Goal: Task Accomplishment & Management: Manage account settings

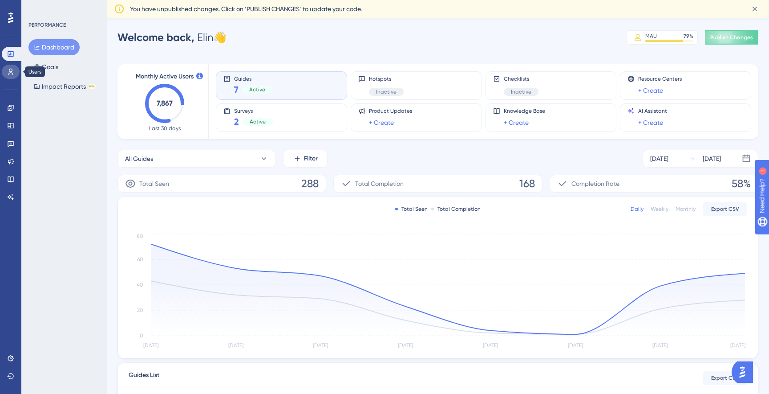
click at [8, 76] on link at bounding box center [11, 72] width 18 height 14
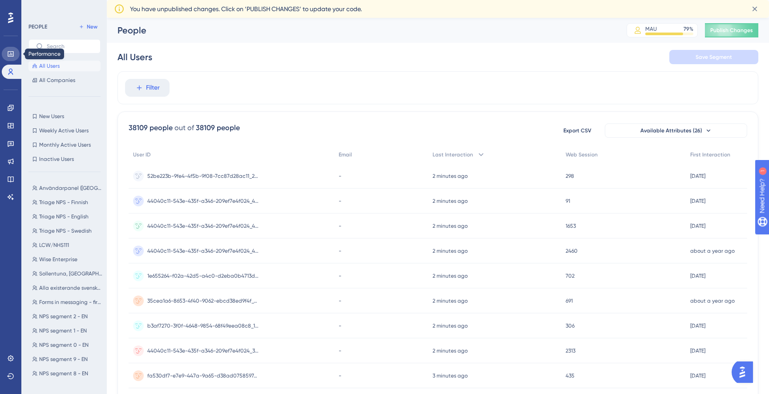
click at [12, 57] on icon at bounding box center [10, 53] width 7 height 7
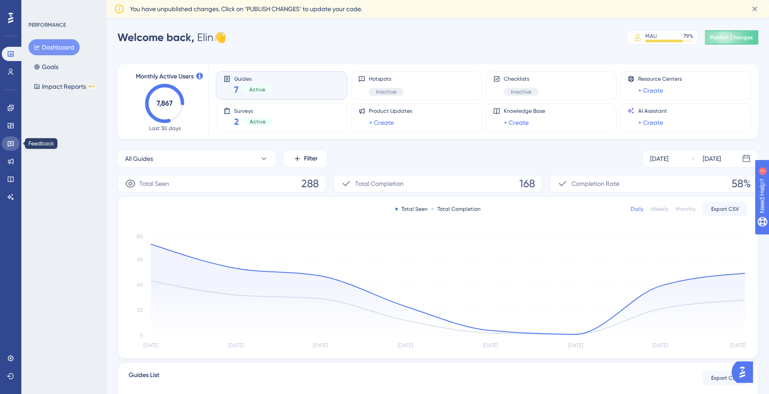
click at [11, 138] on link at bounding box center [11, 143] width 18 height 14
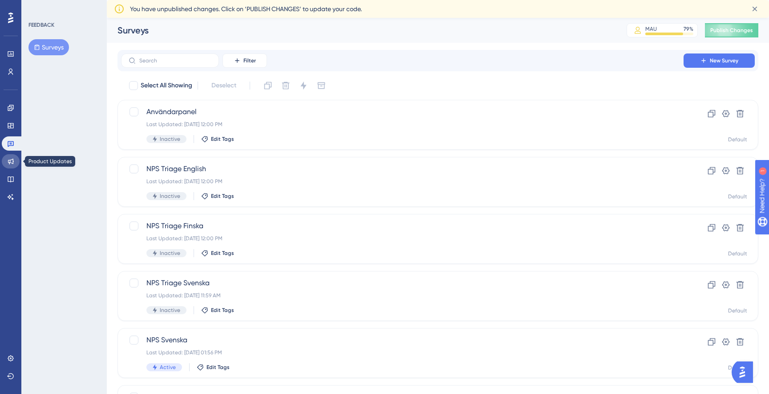
click at [10, 156] on link at bounding box center [11, 161] width 18 height 14
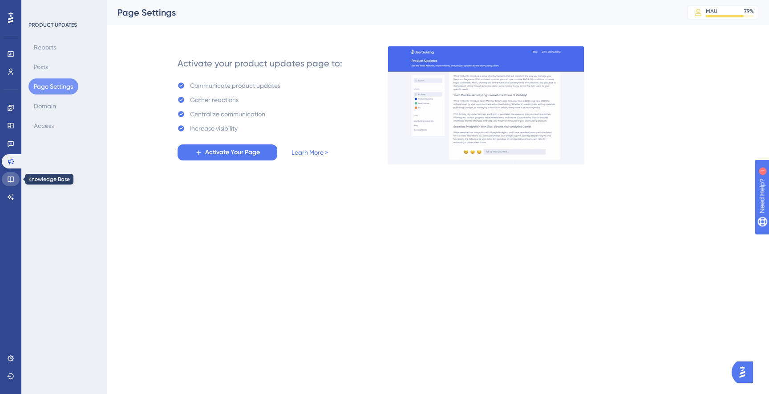
click at [11, 179] on icon at bounding box center [11, 179] width 6 height 6
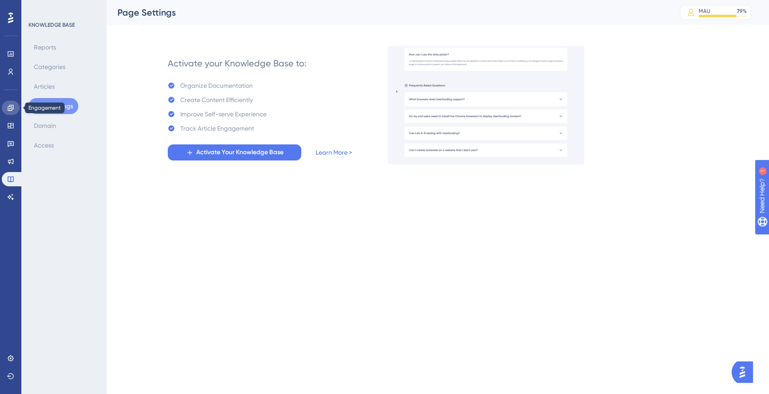
click at [8, 102] on link at bounding box center [11, 108] width 18 height 14
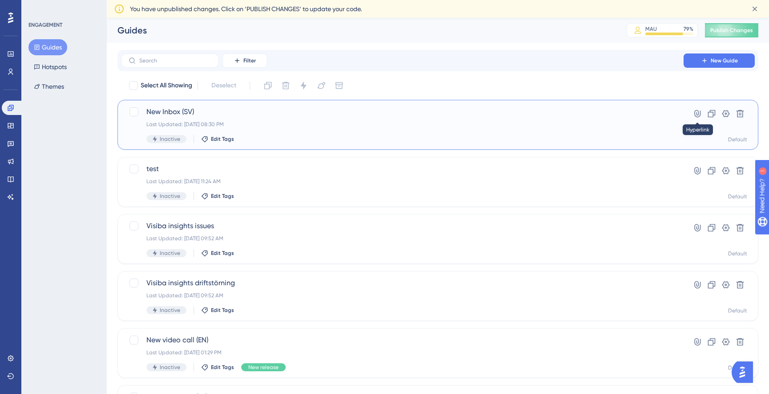
click at [678, 114] on div "New Inbox (SV) Last Updated: [DATE] 08:30 PM Inactive Edit Tags Hyperlink Clone…" at bounding box center [438, 124] width 619 height 37
click at [700, 60] on button "New Guide" at bounding box center [719, 60] width 71 height 14
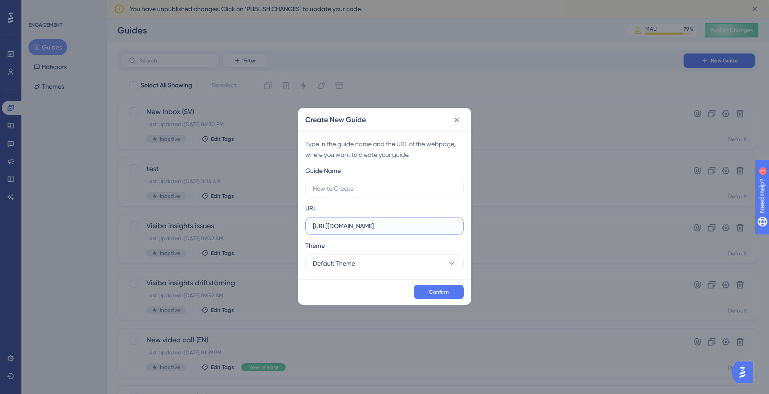
drag, startPoint x: 409, startPoint y: 228, endPoint x: 278, endPoint y: 229, distance: 131.4
click at [278, 229] on div "Create New Guide Type in the guide name and the URL of the webpage, where you w…" at bounding box center [384, 197] width 769 height 394
click at [459, 122] on icon at bounding box center [456, 119] width 9 height 9
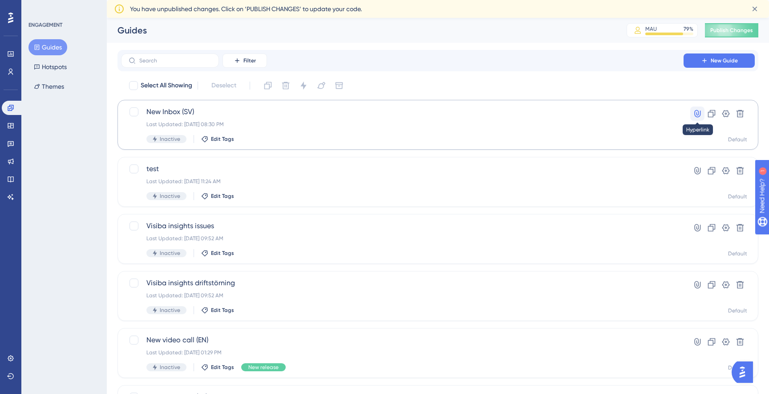
click at [698, 111] on icon at bounding box center [697, 113] width 9 height 9
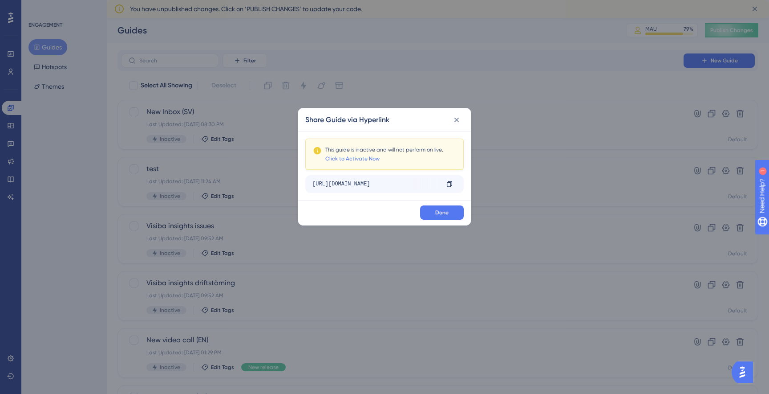
click at [408, 184] on div "[URL][DOMAIN_NAME]" at bounding box center [376, 184] width 126 height 14
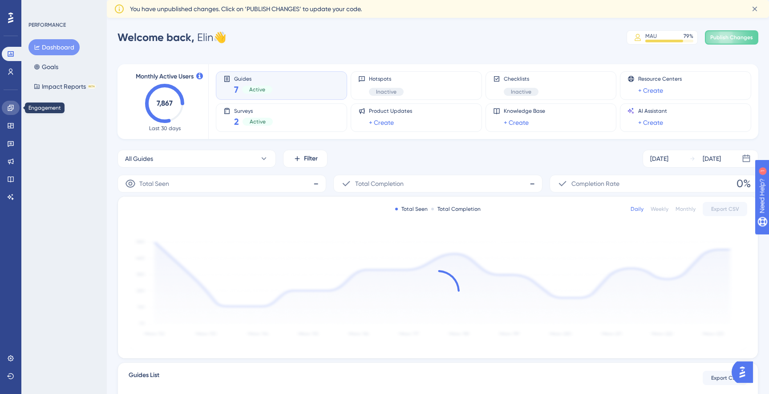
click at [7, 104] on icon at bounding box center [10, 107] width 7 height 7
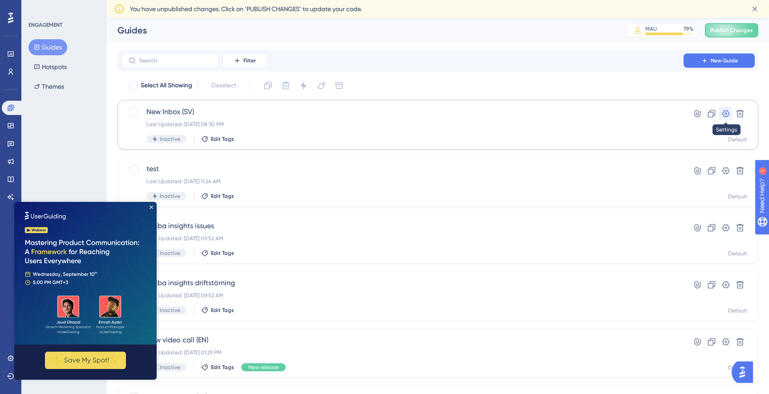
click at [725, 114] on icon at bounding box center [727, 113] width 8 height 7
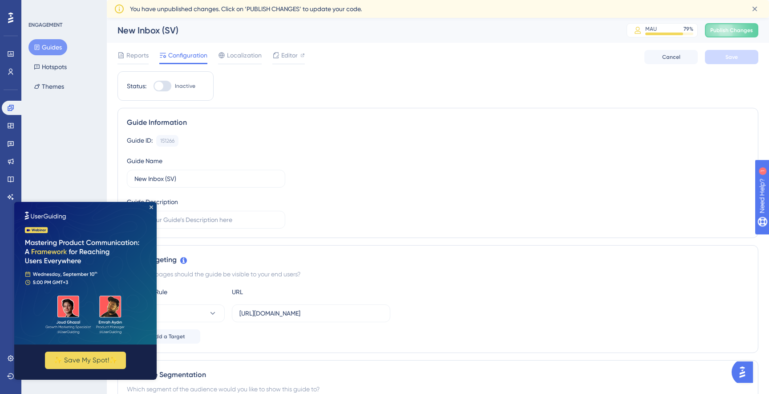
click at [151, 203] on img at bounding box center [85, 273] width 142 height 142
click at [150, 208] on icon "Close Preview" at bounding box center [152, 207] width 4 height 4
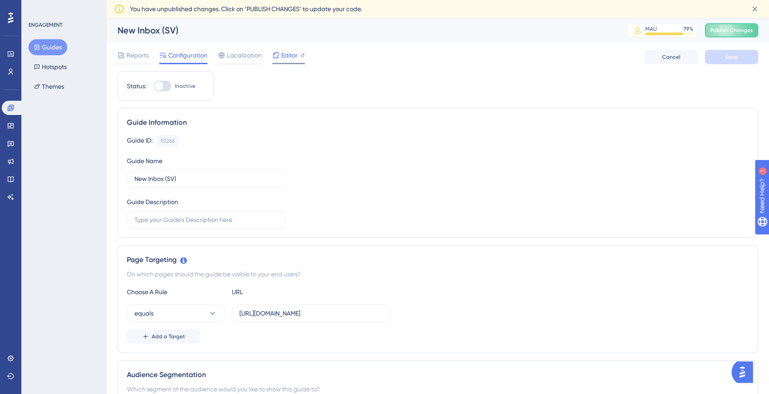
click at [284, 60] on span "Editor" at bounding box center [289, 55] width 16 height 11
click at [49, 42] on button "Guides" at bounding box center [47, 47] width 39 height 16
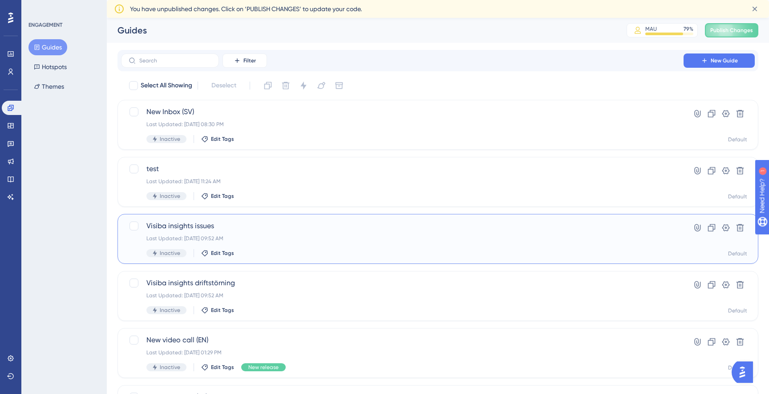
click at [329, 239] on div "Last Updated: [DATE] 09:52 AM" at bounding box center [403, 238] width 512 height 7
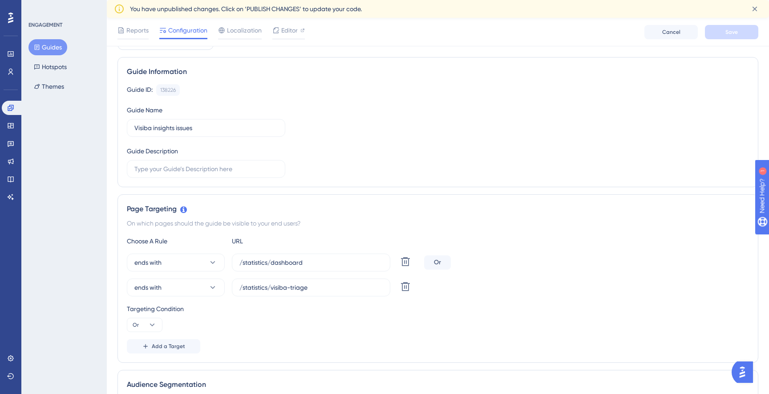
scroll to position [56, 0]
click at [50, 44] on button "Guides" at bounding box center [47, 47] width 39 height 16
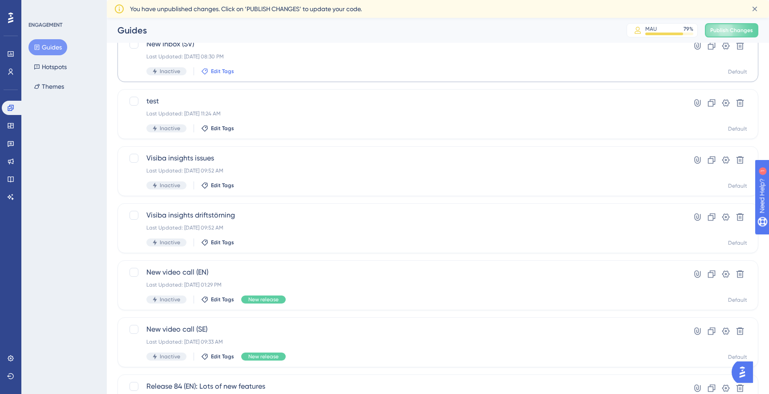
scroll to position [66, 0]
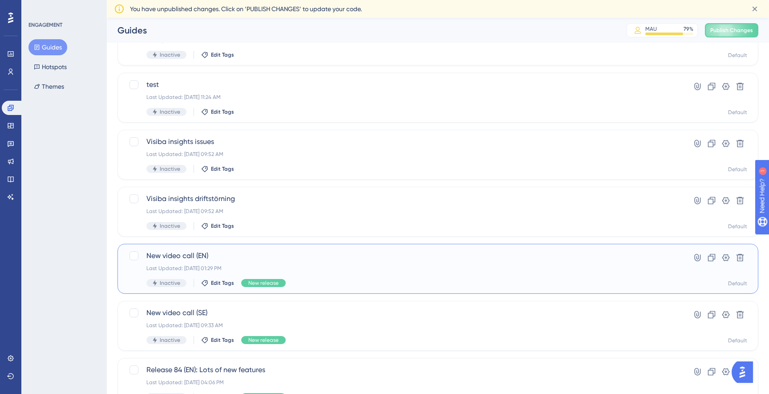
click at [340, 273] on div "New video call (EN) Last Updated: Nov 20 2024, 01:29 PM Inactive Edit Tags New …" at bounding box center [403, 268] width 512 height 37
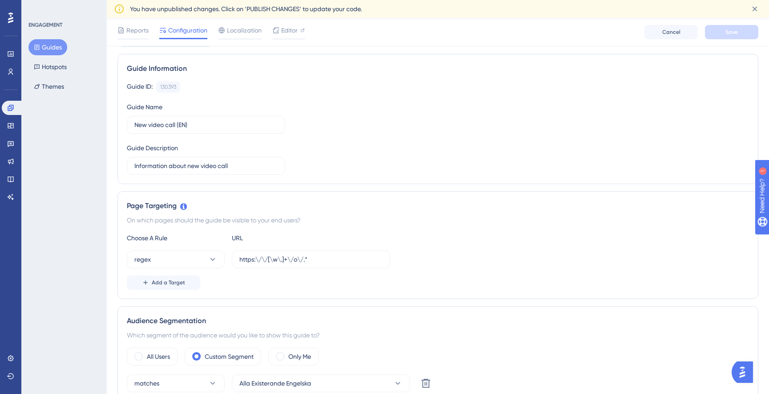
scroll to position [68, 0]
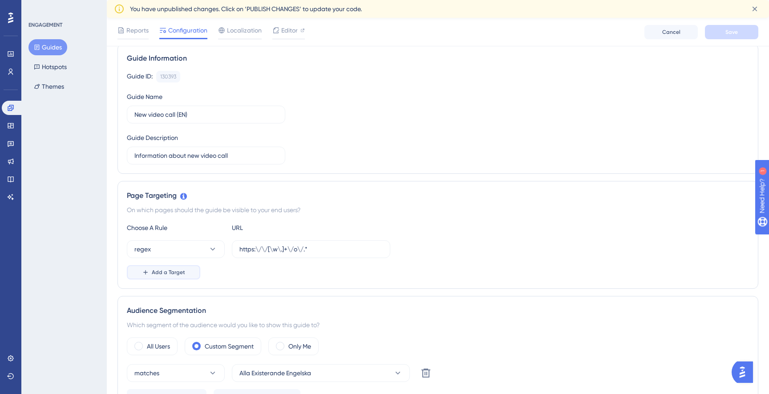
click at [173, 271] on span "Add a Target" at bounding box center [168, 272] width 33 height 7
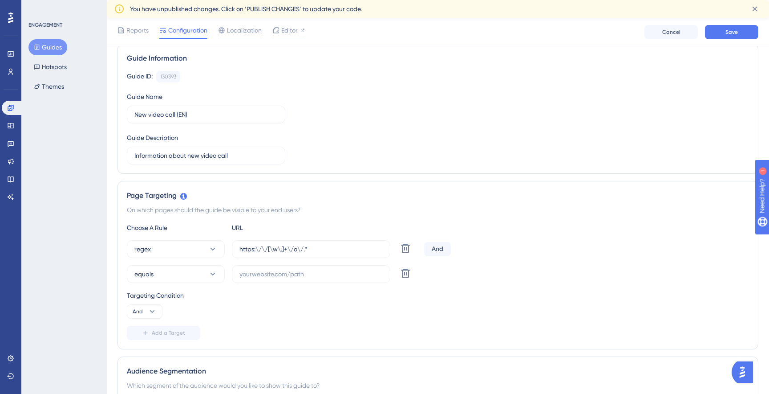
click at [439, 244] on div "And" at bounding box center [437, 249] width 27 height 14
click at [150, 313] on icon at bounding box center [152, 311] width 9 height 9
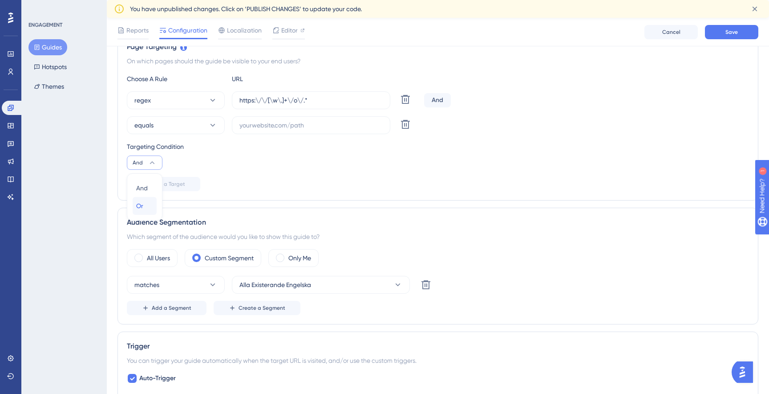
click at [147, 202] on div "Or Or" at bounding box center [144, 206] width 17 height 18
click at [140, 129] on span "equals" at bounding box center [143, 125] width 19 height 11
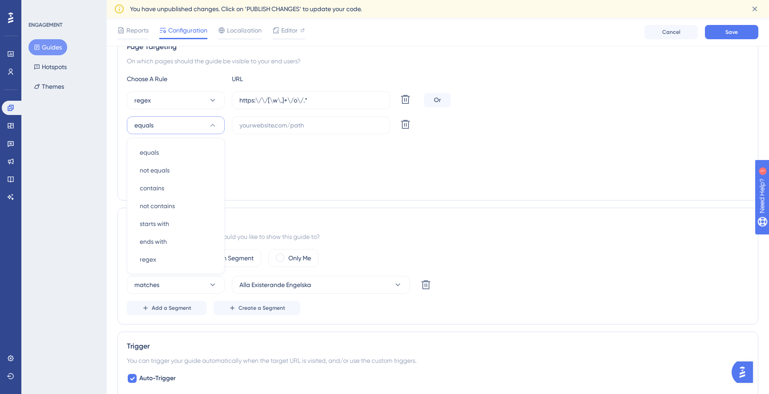
scroll to position [225, 0]
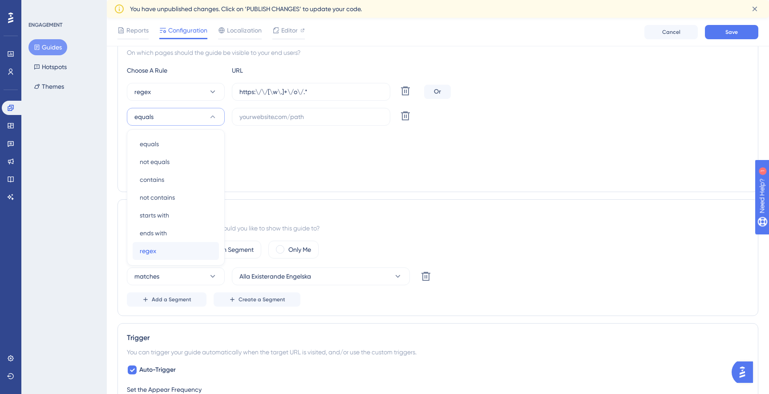
click at [158, 255] on div "regex regex" at bounding box center [176, 251] width 72 height 18
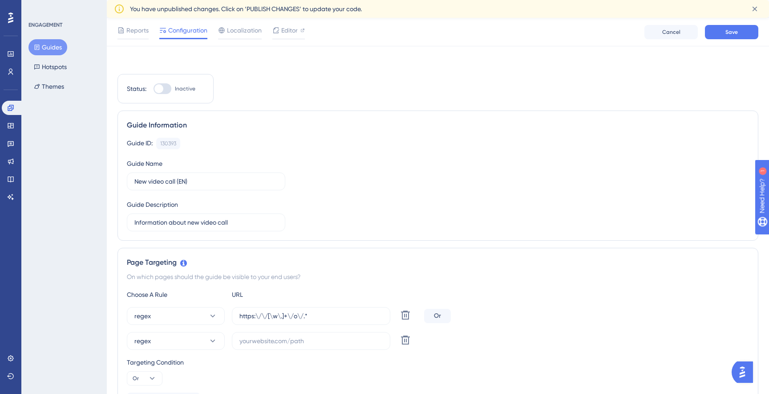
scroll to position [0, 0]
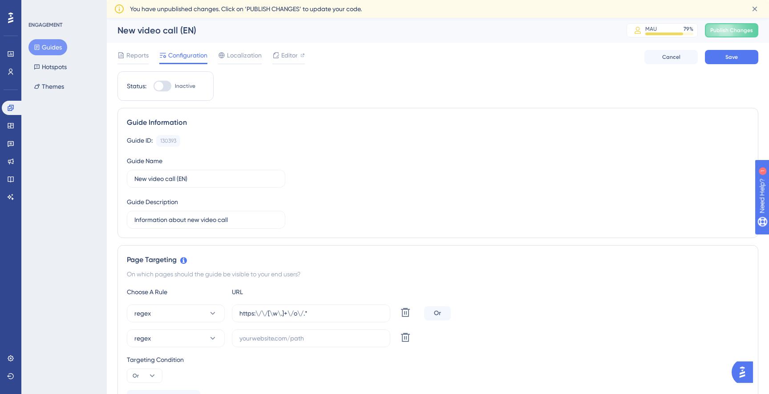
click at [57, 49] on button "Guides" at bounding box center [47, 47] width 39 height 16
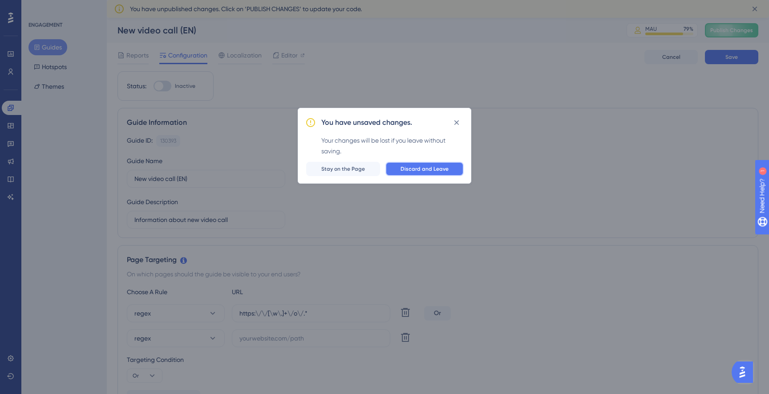
click at [407, 167] on span "Discard and Leave" at bounding box center [425, 168] width 48 height 7
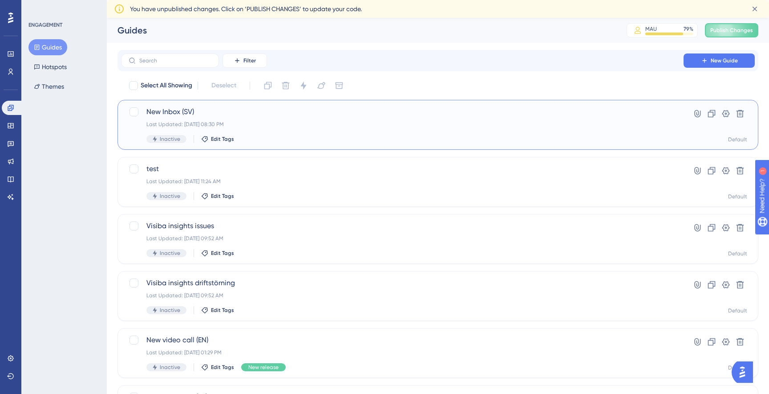
click at [306, 129] on div "New Inbox (SV) Last Updated: Sep 04 2025, 08:30 PM Inactive Edit Tags" at bounding box center [403, 124] width 512 height 37
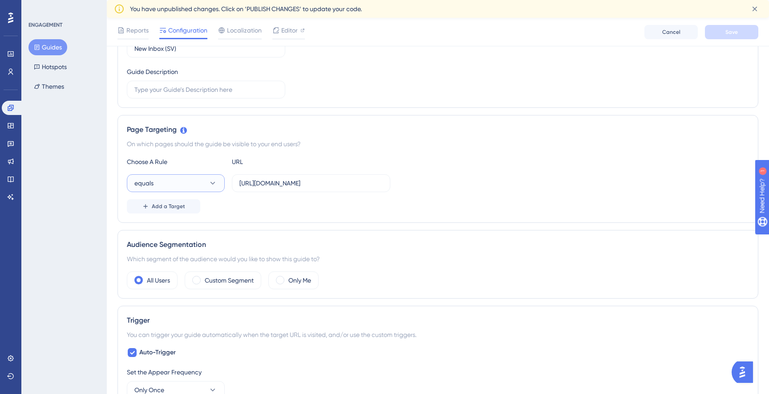
click at [189, 187] on button "equals" at bounding box center [176, 183] width 98 height 18
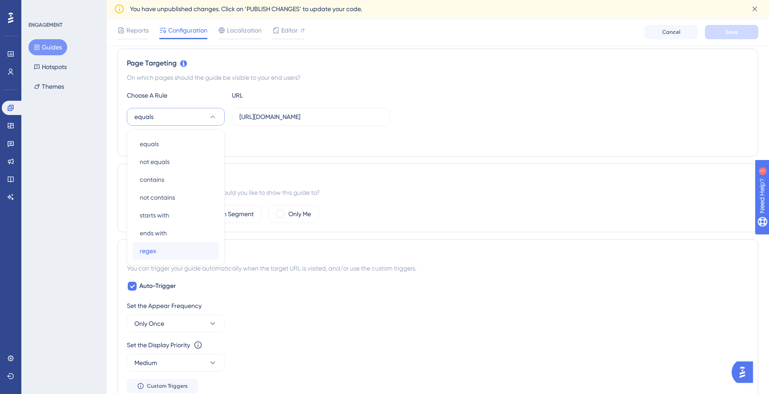
click at [164, 252] on div "regex regex" at bounding box center [176, 251] width 72 height 18
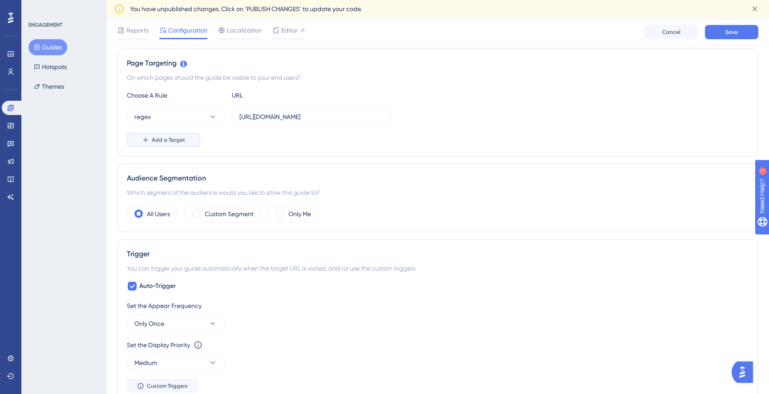
click at [143, 137] on icon at bounding box center [145, 139] width 7 height 7
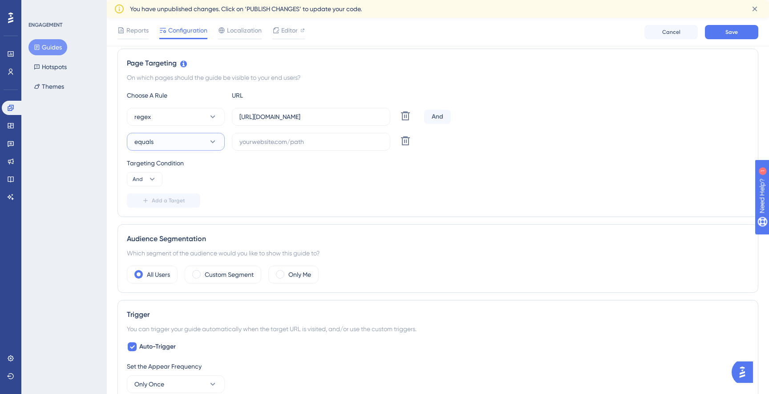
click at [144, 142] on span "equals" at bounding box center [143, 141] width 19 height 11
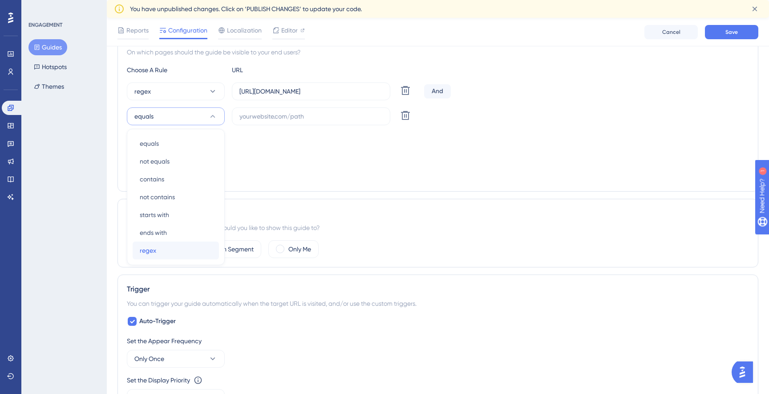
click at [164, 256] on div "regex regex" at bounding box center [176, 250] width 72 height 18
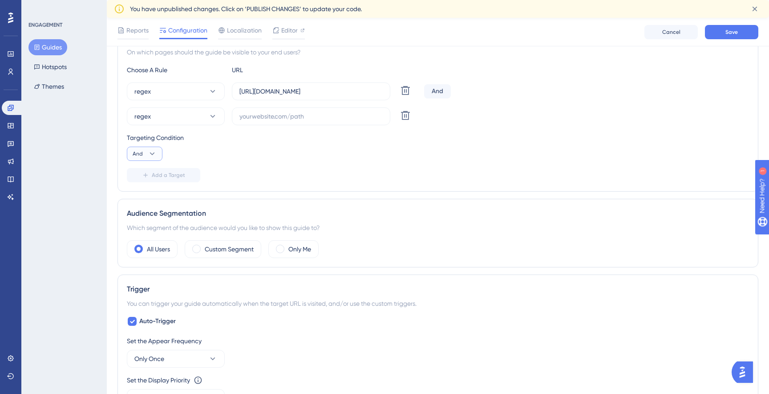
click at [143, 151] on button "And" at bounding box center [145, 154] width 36 height 14
click at [141, 192] on span "Or" at bounding box center [139, 196] width 7 height 11
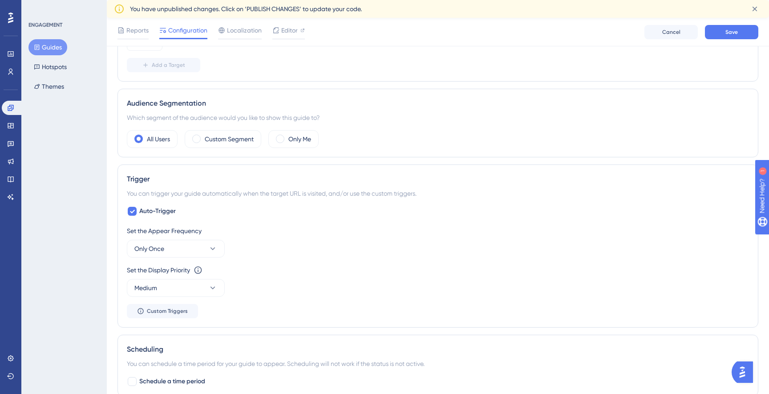
scroll to position [333, 0]
click at [170, 289] on button "Medium" at bounding box center [176, 290] width 98 height 18
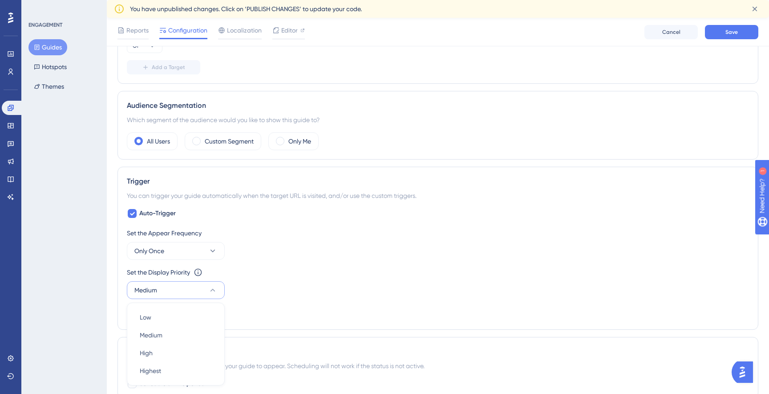
scroll to position [480, 0]
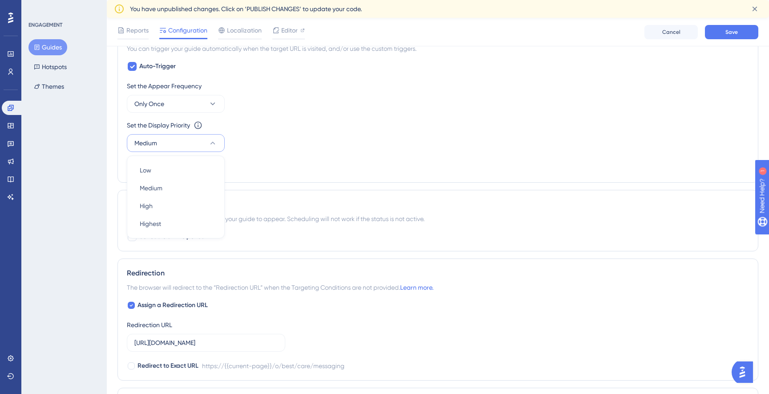
click at [265, 129] on div "Set the Display Priority This option will set the display priority between auto…" at bounding box center [438, 125] width 623 height 11
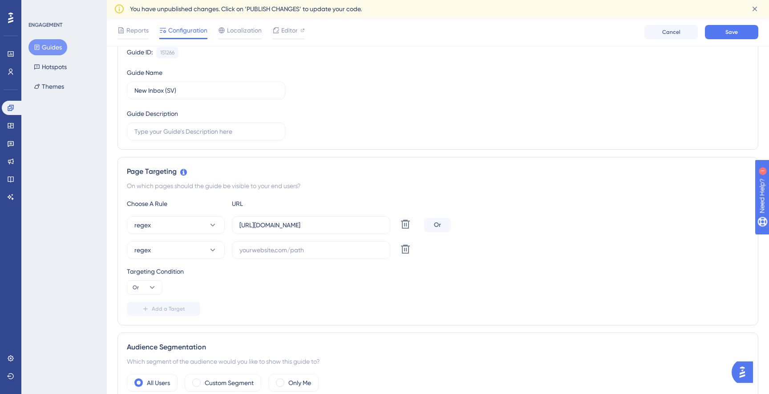
scroll to position [93, 0]
click at [57, 47] on button "Guides" at bounding box center [47, 47] width 39 height 16
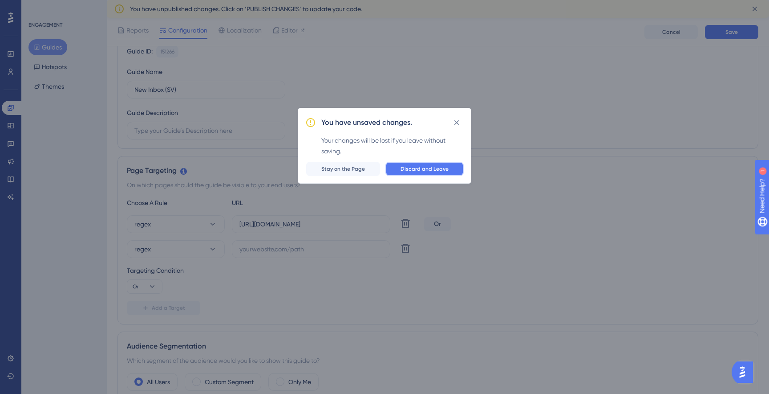
click at [442, 165] on button "Discard and Leave" at bounding box center [425, 169] width 78 height 14
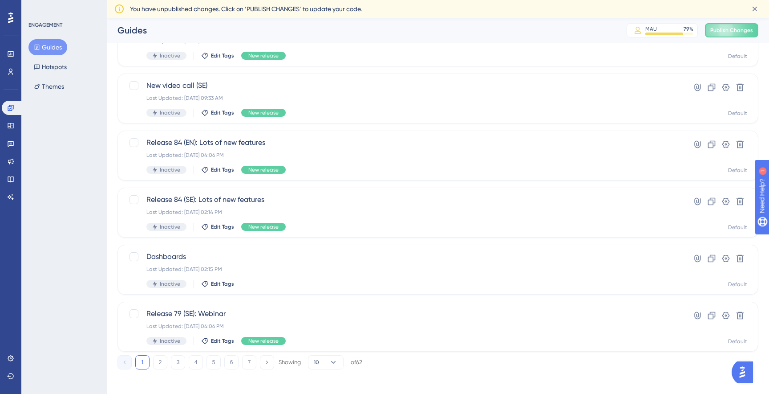
scroll to position [297, 0]
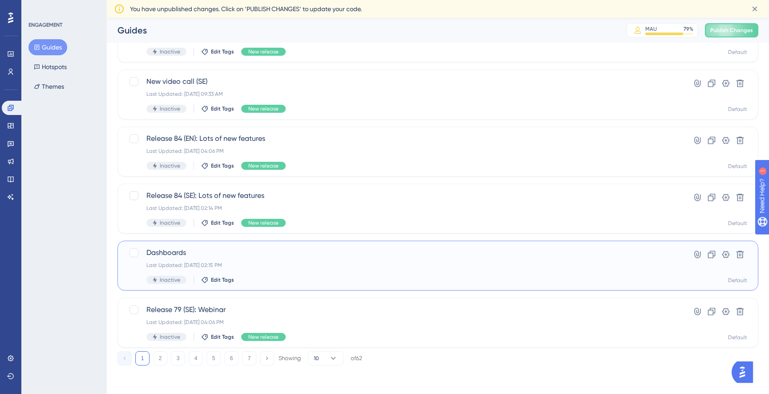
click at [194, 253] on span "Dashboards" at bounding box center [403, 252] width 512 height 11
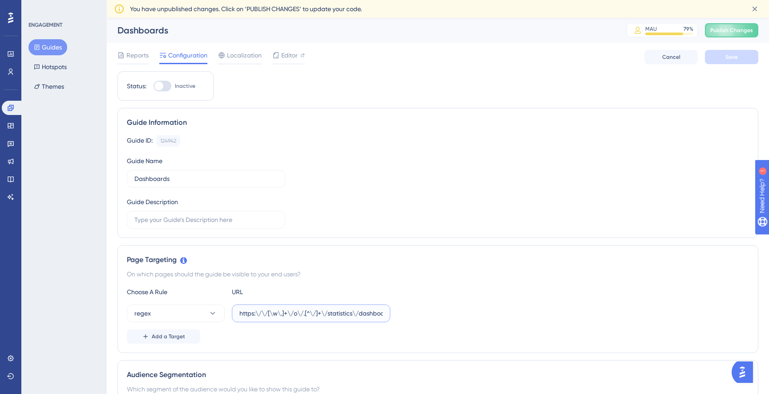
scroll to position [0, 11]
drag, startPoint x: 330, startPoint y: 312, endPoint x: 416, endPoint y: 313, distance: 86.4
click at [416, 313] on div "regex https:\/\/[\w\.]+\/o\/.[^\/]+\/statistics\/dashboard" at bounding box center [438, 313] width 623 height 18
click at [357, 312] on input "https:\/\/[\w\.]+\/o\/.[^\/]+\/statistics\/dashboard" at bounding box center [311, 313] width 143 height 10
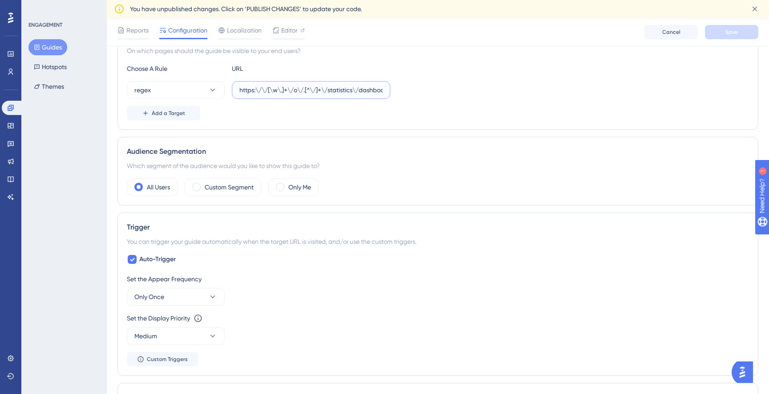
scroll to position [229, 0]
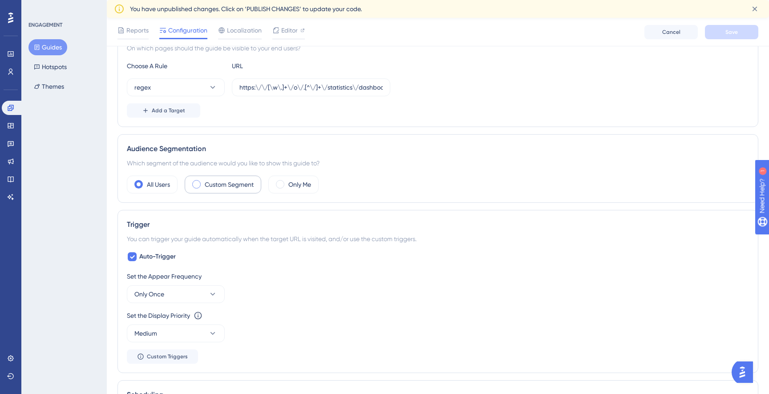
click at [203, 180] on div "Custom Segment" at bounding box center [223, 184] width 77 height 18
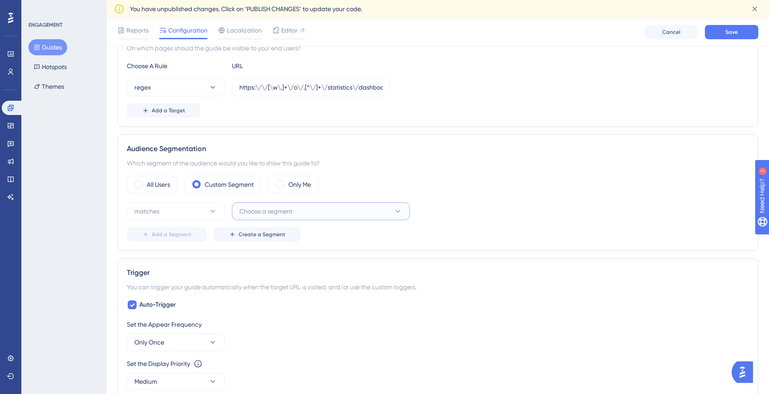
click at [248, 213] on span "Choose a segment" at bounding box center [266, 211] width 53 height 11
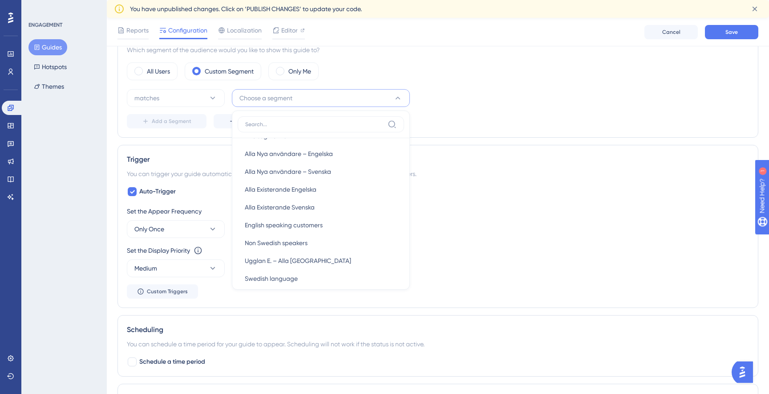
scroll to position [412, 0]
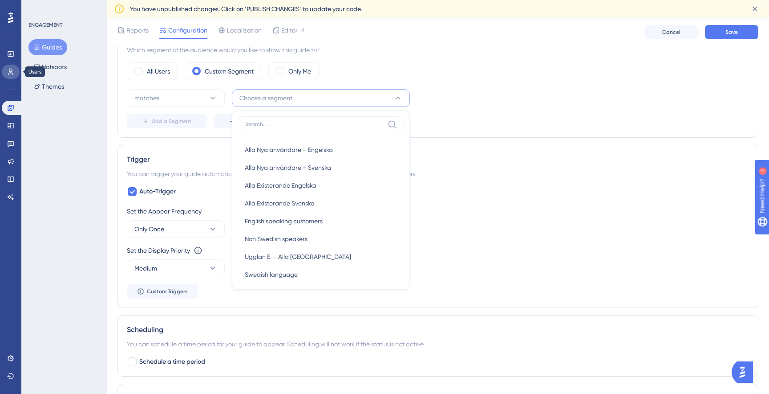
click at [12, 69] on icon at bounding box center [10, 71] width 7 height 7
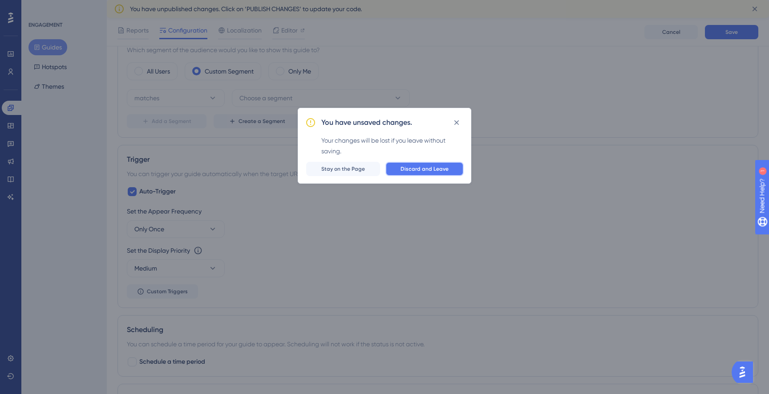
click at [402, 168] on button "Discard and Leave" at bounding box center [425, 169] width 78 height 14
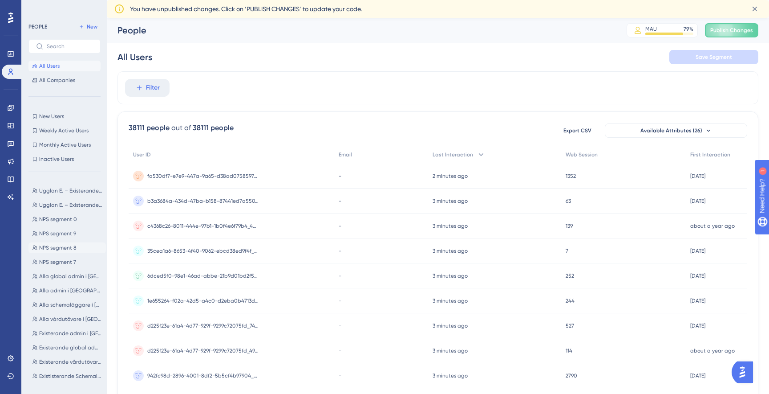
scroll to position [412, 0]
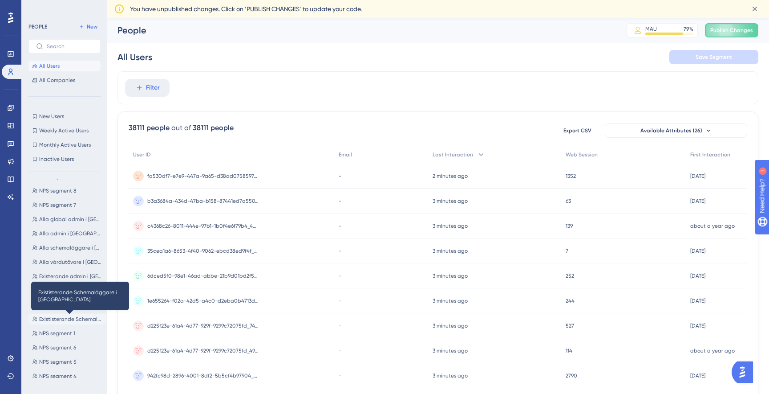
click at [61, 317] on span "Exististerande Schemaläggare i [GEOGRAPHIC_DATA]" at bounding box center [70, 318] width 63 height 7
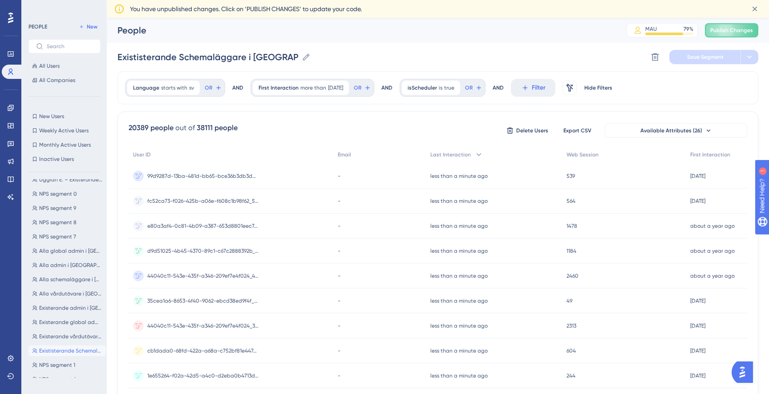
scroll to position [500, 0]
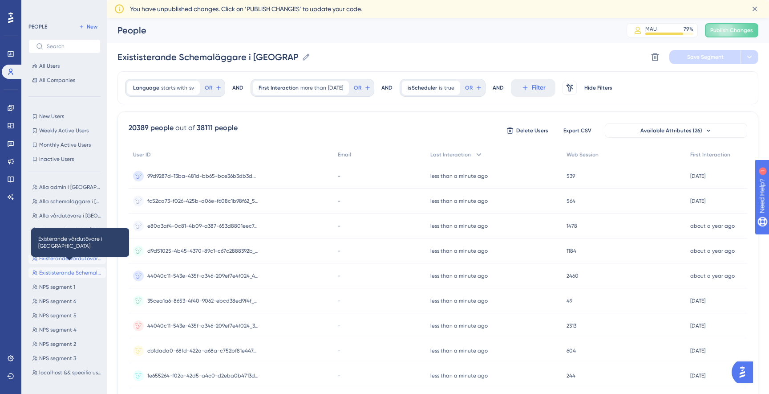
click at [54, 256] on span "Existerande vårdutövare i [GEOGRAPHIC_DATA]" at bounding box center [70, 258] width 63 height 7
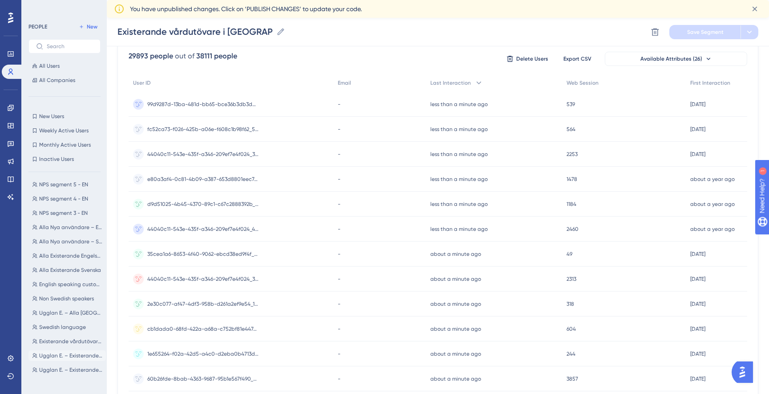
scroll to position [220, 0]
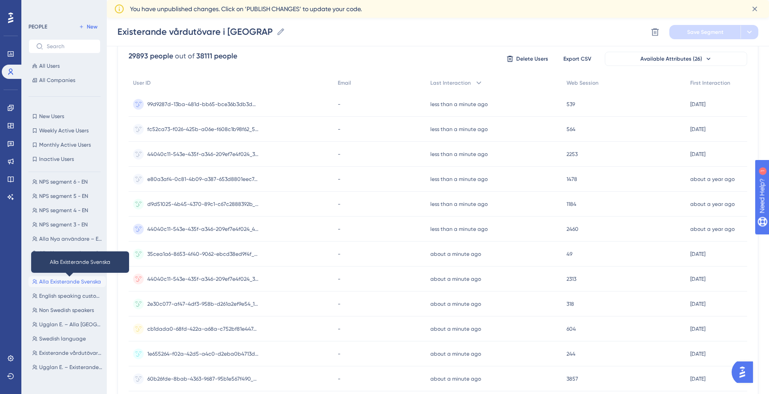
click at [65, 282] on span "Alla Existerande Svenska" at bounding box center [70, 281] width 62 height 7
type input "Alla Existerande Svenska"
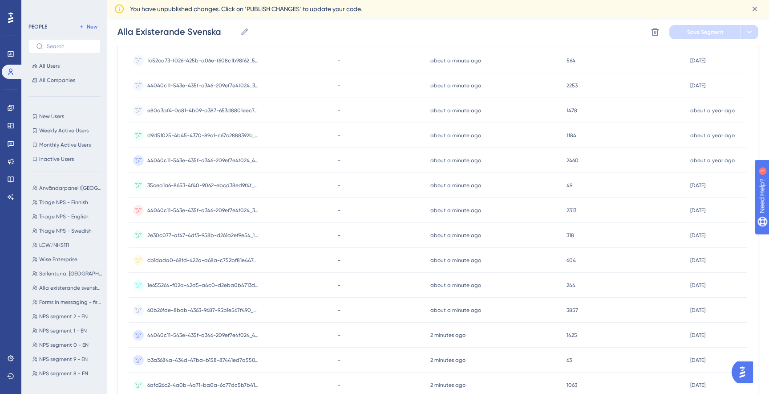
scroll to position [0, 0]
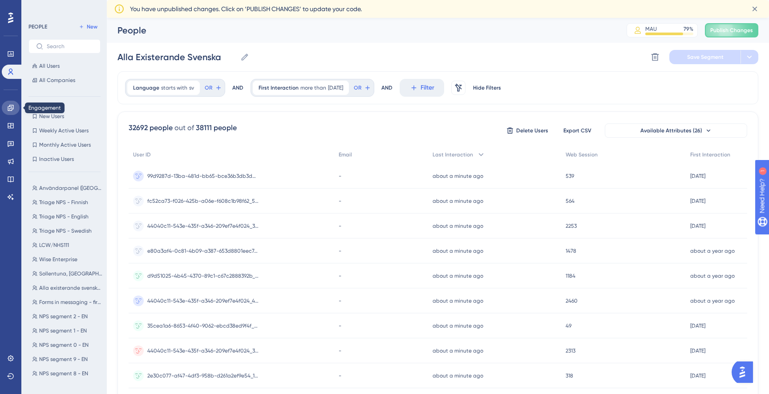
click at [12, 105] on icon at bounding box center [11, 108] width 6 height 6
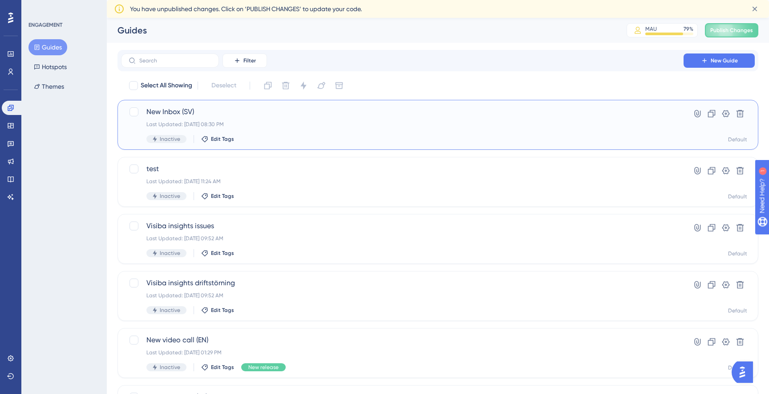
click at [255, 129] on div "New Inbox (SV) Last Updated: Sep 04 2025, 08:30 PM Inactive Edit Tags" at bounding box center [403, 124] width 512 height 37
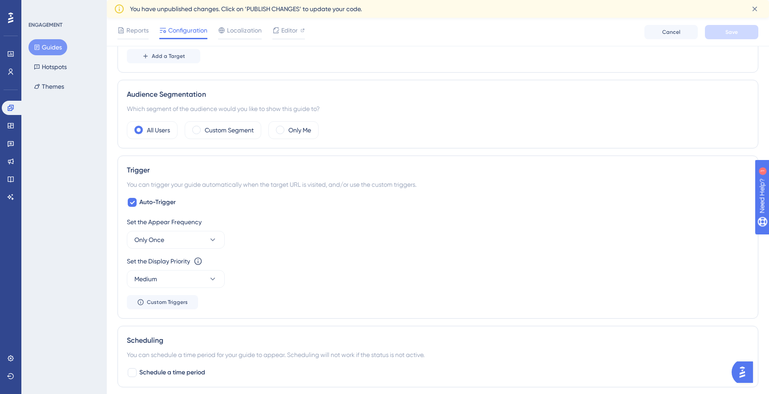
scroll to position [285, 0]
click at [244, 126] on label "Custom Segment" at bounding box center [229, 129] width 49 height 11
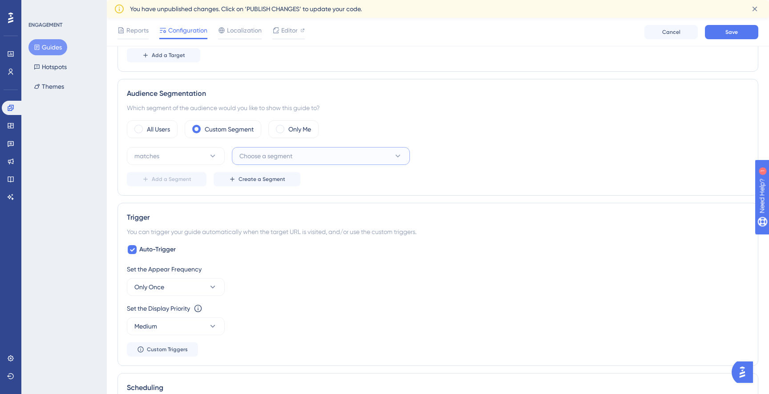
click at [263, 157] on span "Choose a segment" at bounding box center [266, 156] width 53 height 11
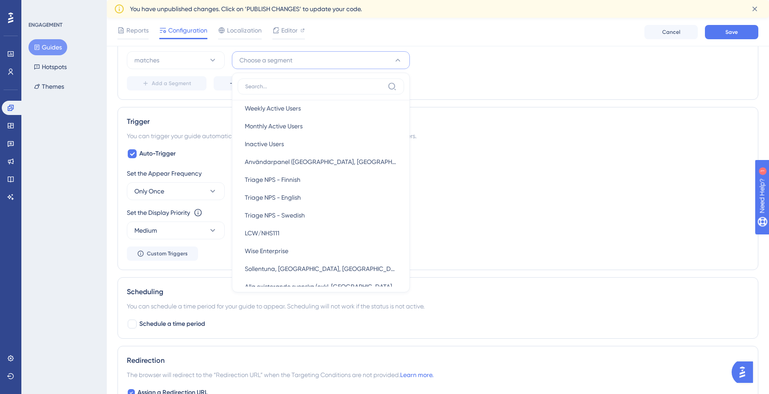
scroll to position [0, 0]
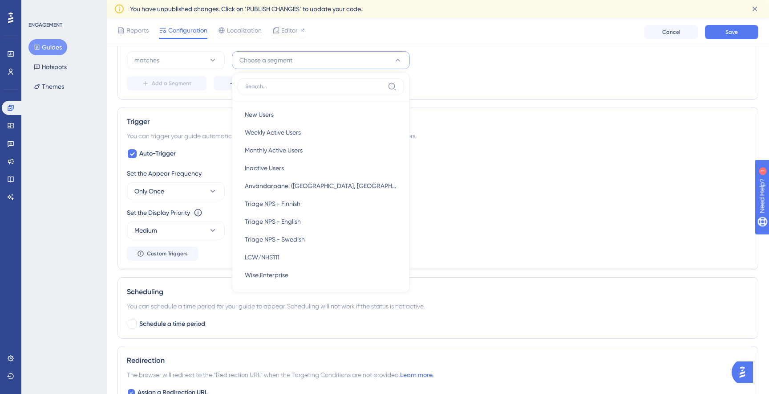
click at [464, 66] on div "matches Choose a segment New Users New Users Weekly Active Users Weekly Active …" at bounding box center [438, 60] width 623 height 18
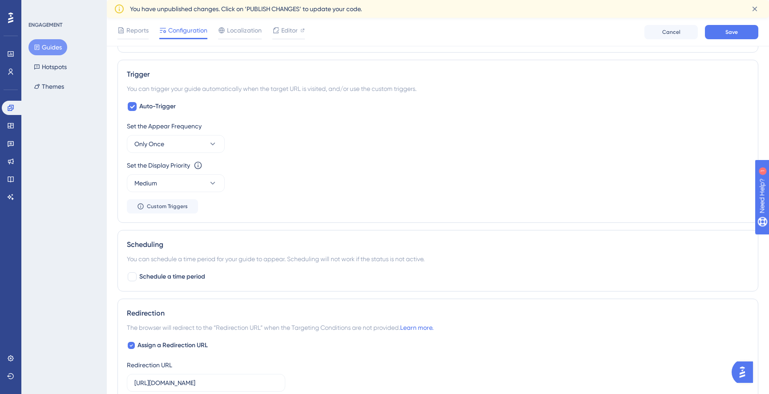
scroll to position [425, 0]
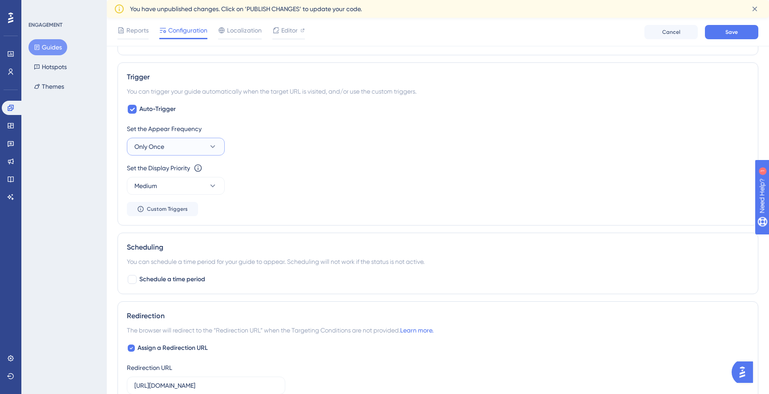
click at [186, 145] on button "Only Once" at bounding box center [176, 147] width 98 height 18
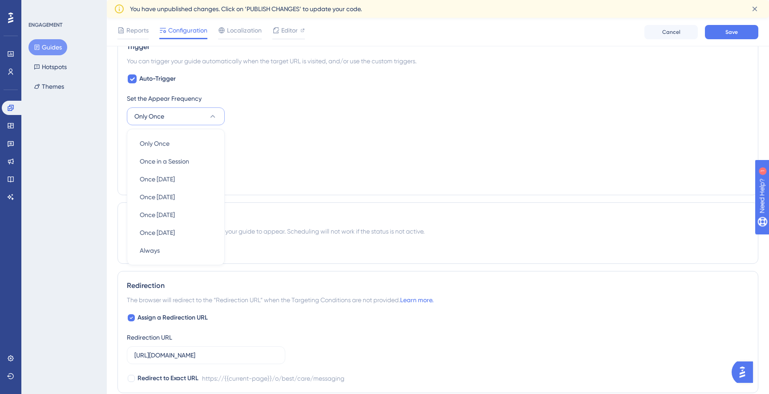
click at [383, 139] on div "Set the Display Priority This option will set the display priority between auto…" at bounding box center [438, 137] width 623 height 11
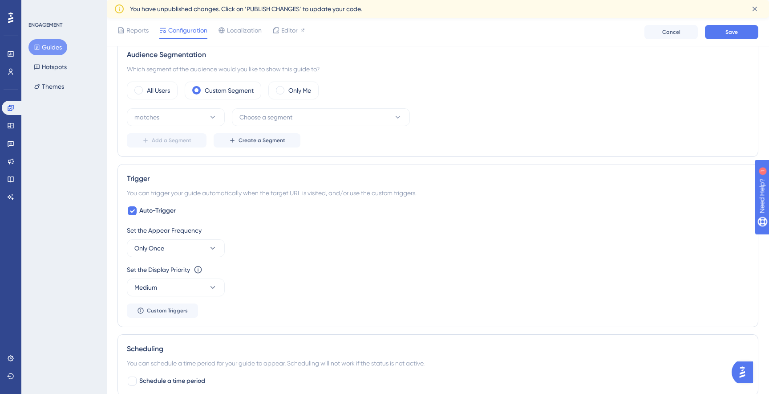
scroll to position [317, 0]
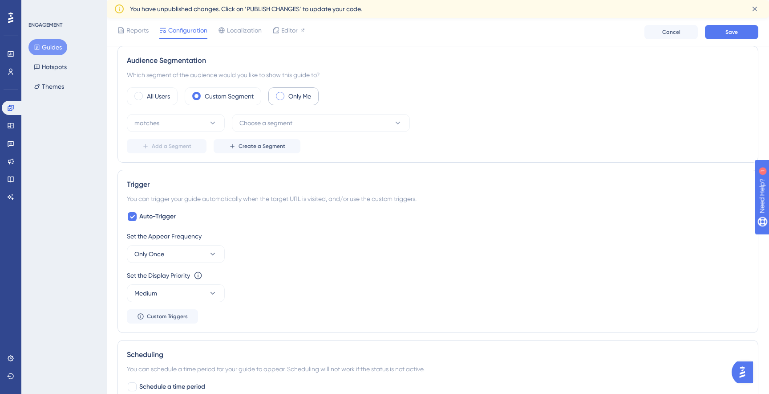
click at [295, 94] on label "Only Me" at bounding box center [300, 96] width 23 height 11
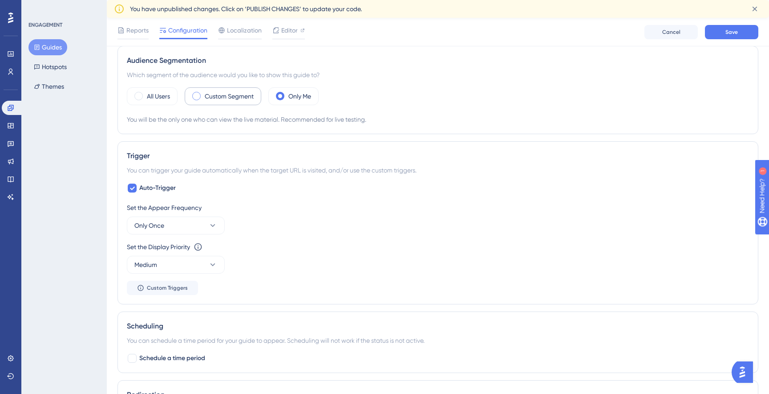
click at [224, 94] on label "Custom Segment" at bounding box center [229, 96] width 49 height 11
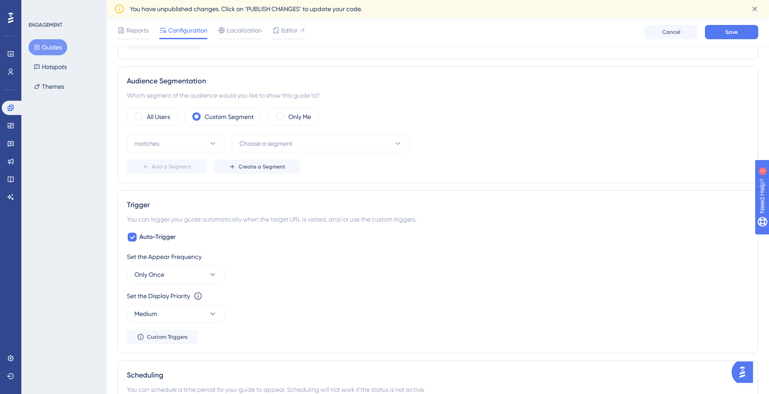
scroll to position [297, 0]
click at [53, 50] on button "Guides" at bounding box center [47, 47] width 39 height 16
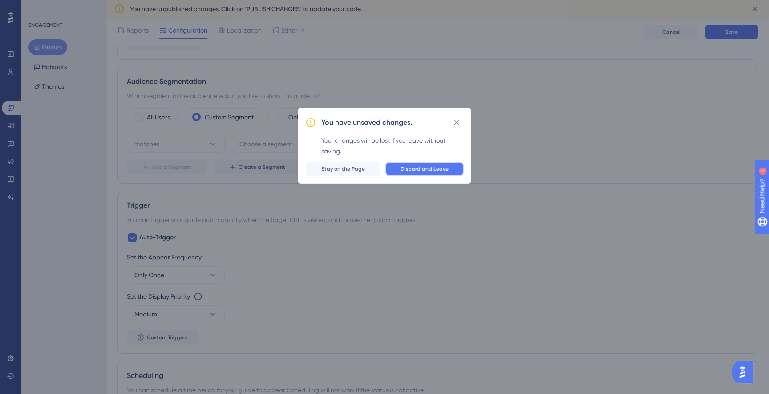
click at [412, 171] on span "Discard and Leave" at bounding box center [425, 168] width 48 height 7
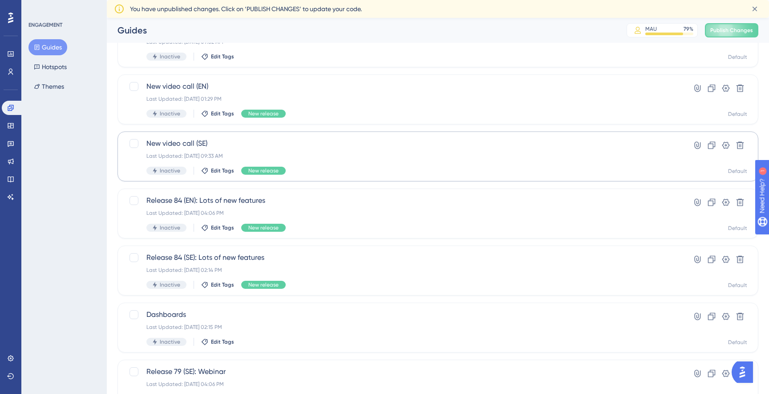
scroll to position [297, 0]
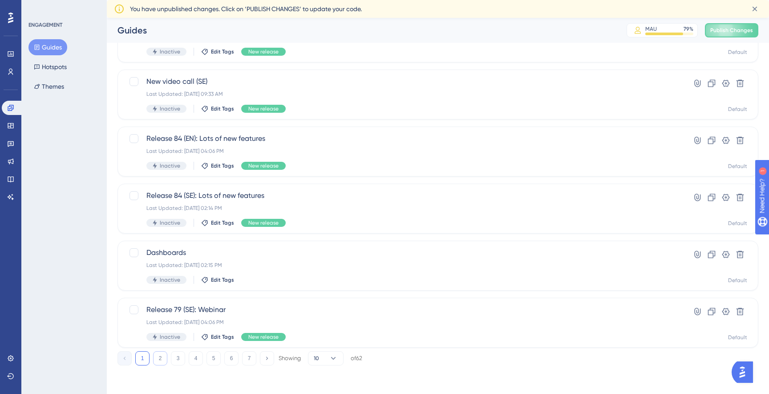
click at [159, 358] on button "2" at bounding box center [160, 358] width 14 height 14
click at [147, 357] on button "1" at bounding box center [142, 358] width 14 height 14
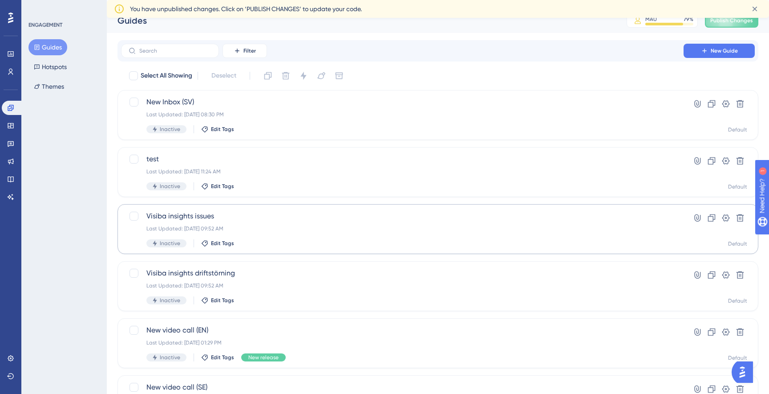
scroll to position [0, 0]
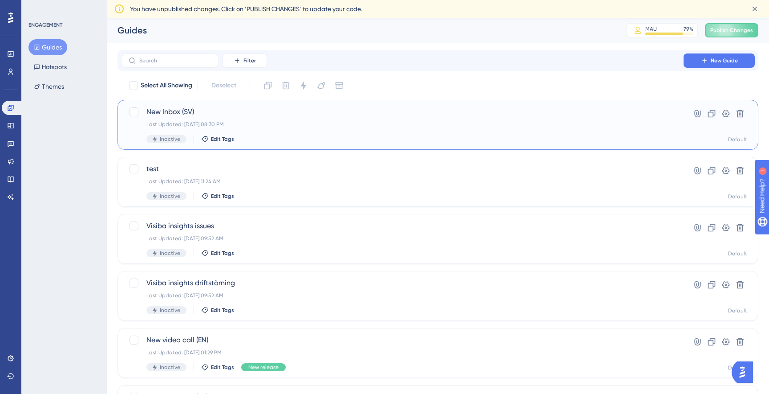
click at [359, 137] on div "Inactive Edit Tags" at bounding box center [403, 139] width 512 height 8
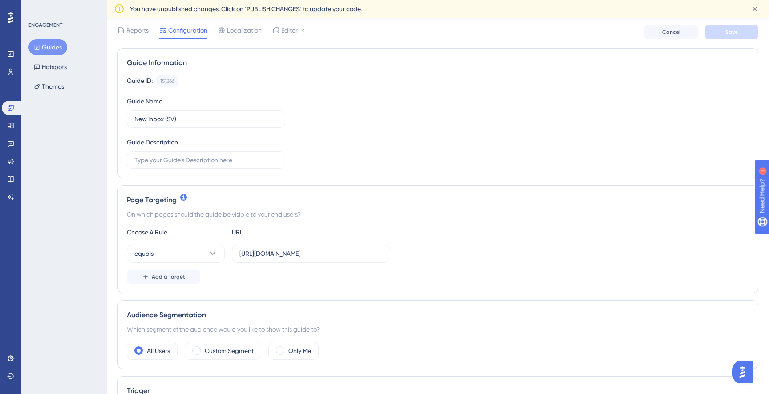
scroll to position [74, 0]
